Goal: Complete application form: Complete application form

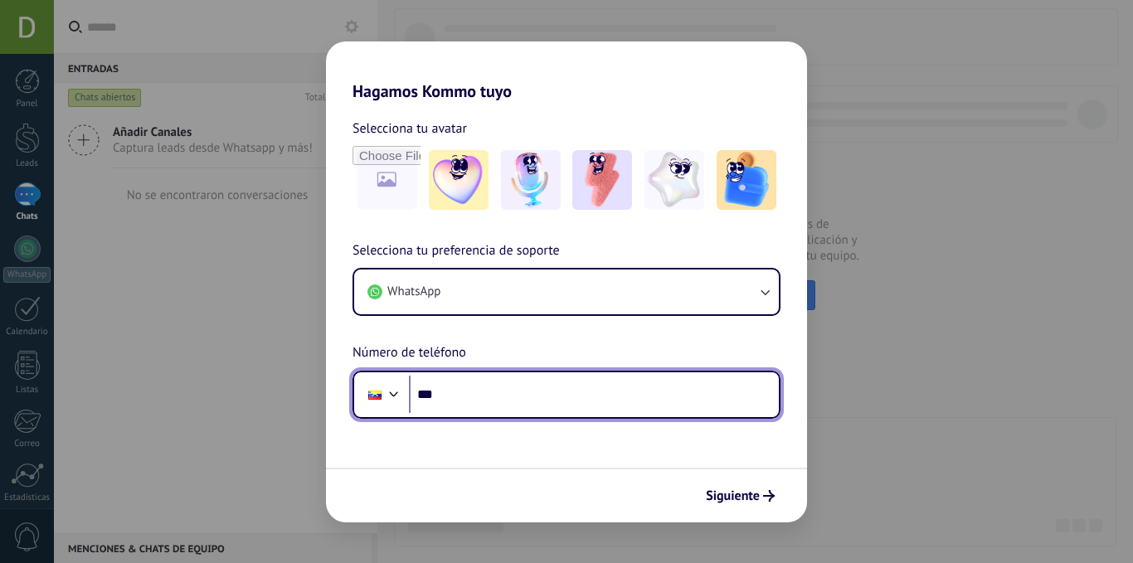
click at [565, 392] on input "***" at bounding box center [594, 395] width 370 height 38
type input "**********"
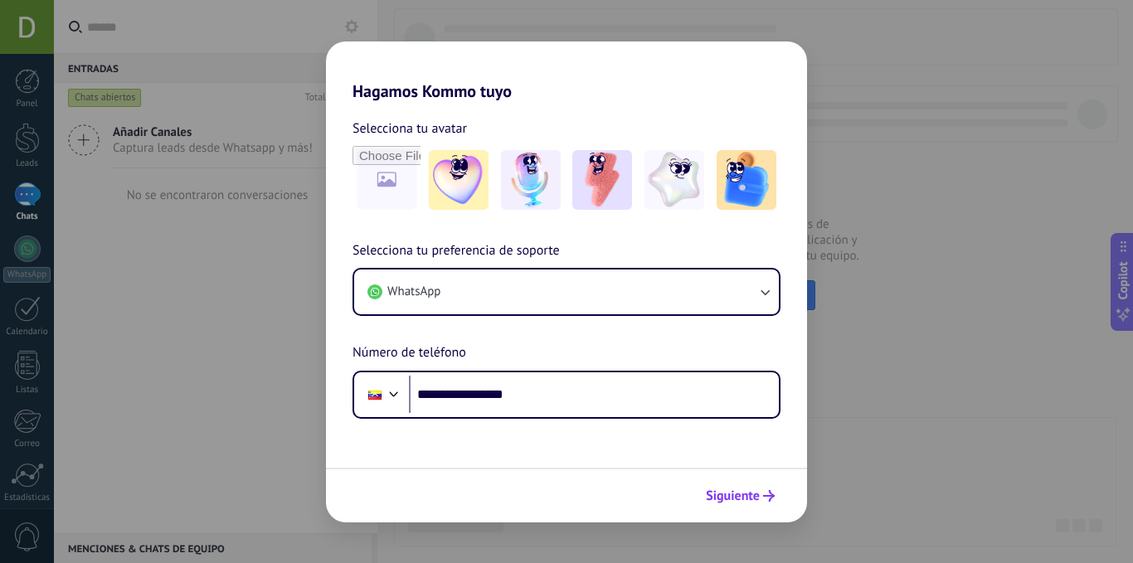
click at [733, 495] on span "Siguiente" at bounding box center [733, 496] width 54 height 12
